Goal: Information Seeking & Learning: Find specific fact

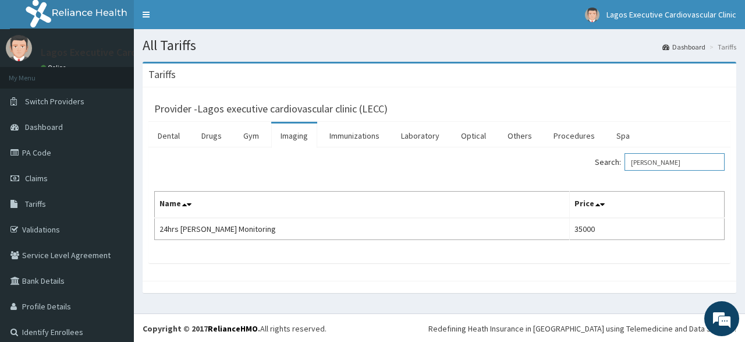
click at [682, 161] on input "[PERSON_NAME]" at bounding box center [675, 161] width 100 height 17
type input "h"
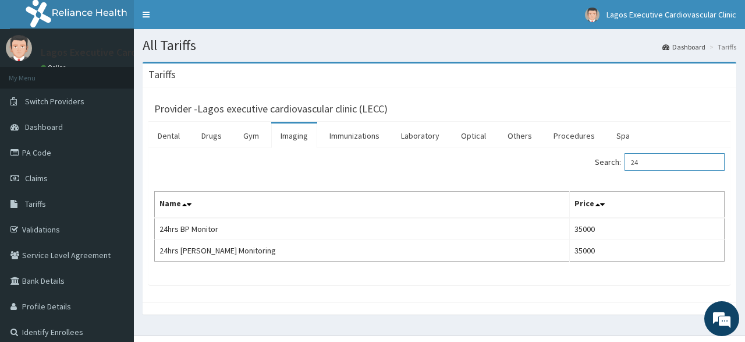
type input "2"
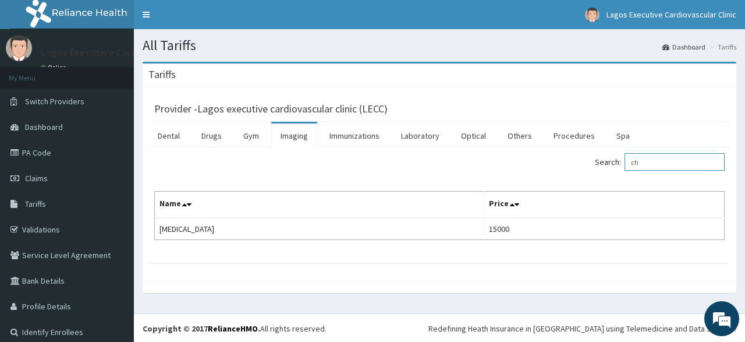
type input "c"
type input "blood"
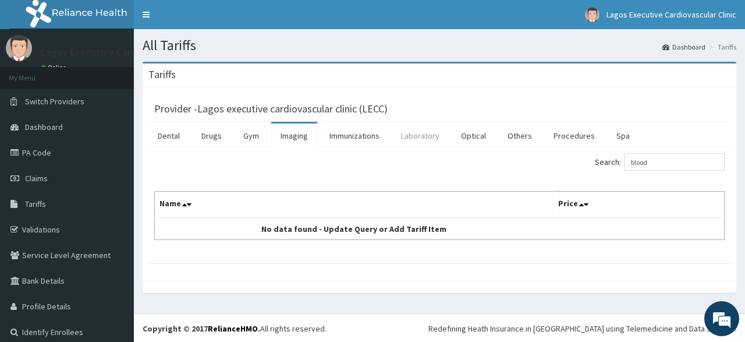
click at [407, 130] on link "Laboratory" at bounding box center [420, 135] width 57 height 24
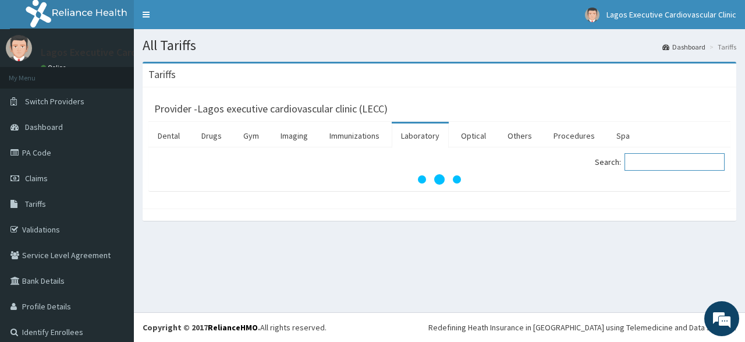
click at [664, 161] on input "Search:" at bounding box center [675, 161] width 100 height 17
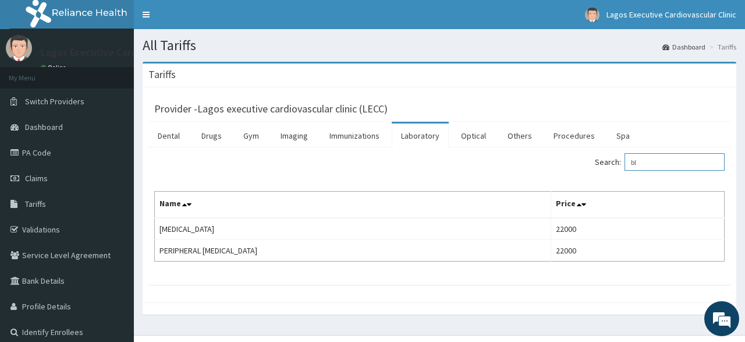
type input "b"
paste input "CAROTID"
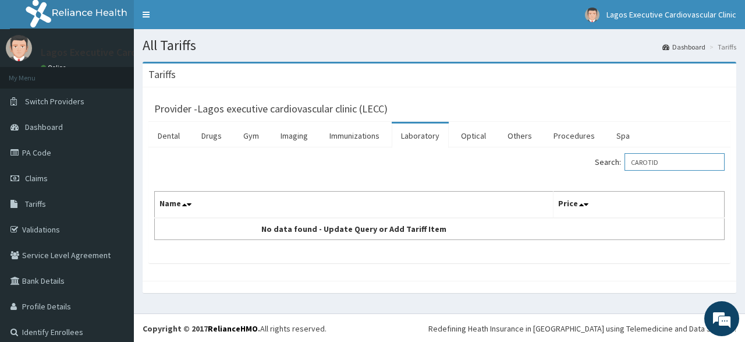
click at [643, 164] on input "CAROTID" at bounding box center [675, 161] width 100 height 17
click at [671, 166] on input "CAROTID" at bounding box center [675, 161] width 100 height 17
type input "C"
type input "doppler"
click at [365, 132] on link "Immunizations" at bounding box center [354, 135] width 69 height 24
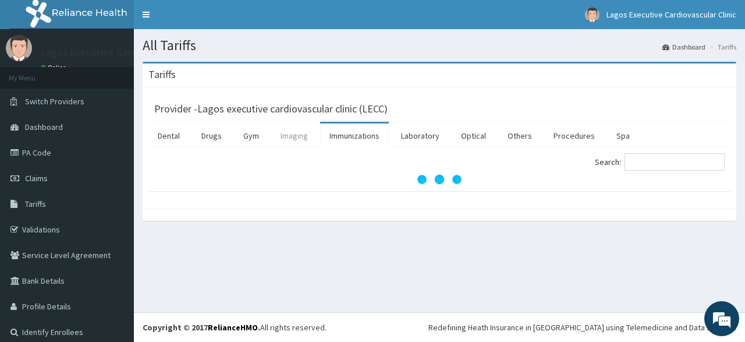
click at [289, 135] on link "Imaging" at bounding box center [294, 135] width 46 height 24
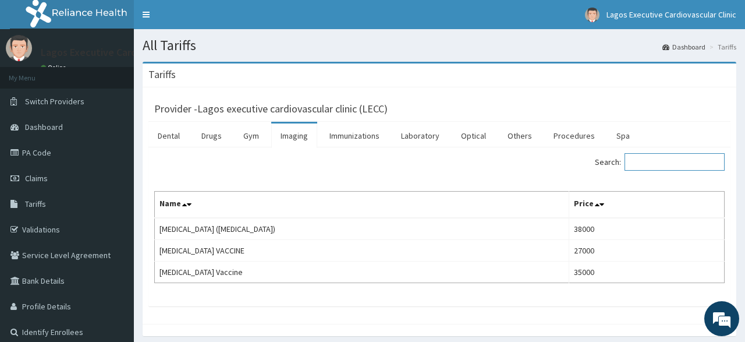
click at [658, 159] on input "Search:" at bounding box center [675, 161] width 100 height 17
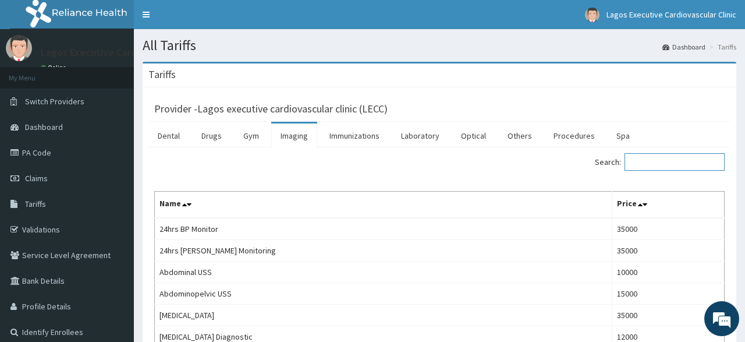
paste input "CAROTID"
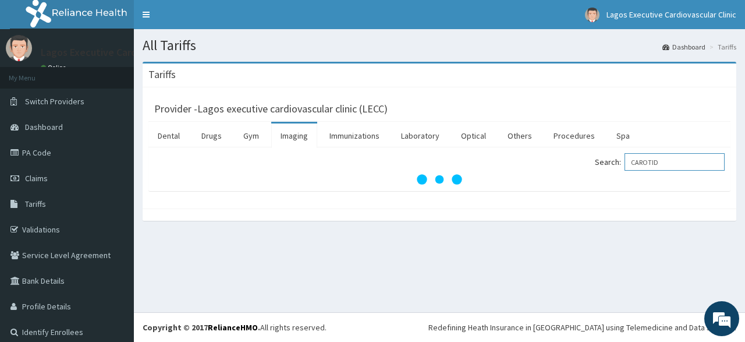
click at [640, 164] on input "CAROTID" at bounding box center [675, 161] width 100 height 17
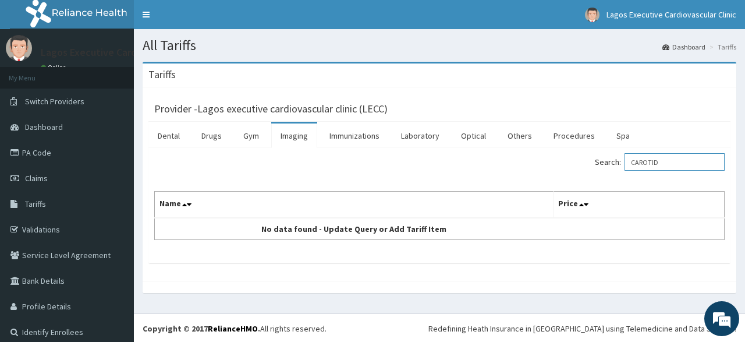
click at [642, 162] on input "CAROTID" at bounding box center [675, 161] width 100 height 17
click at [679, 164] on input "CAROTID" at bounding box center [675, 161] width 100 height 17
type input "C"
type input "d"
type input "c"
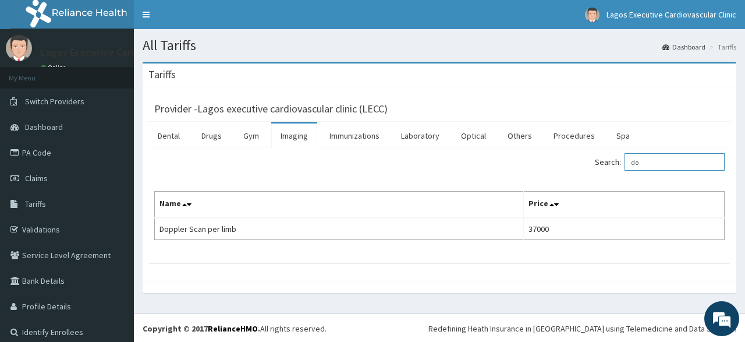
type input "d"
